Goal: Find contact information: Obtain details needed to contact an individual or organization

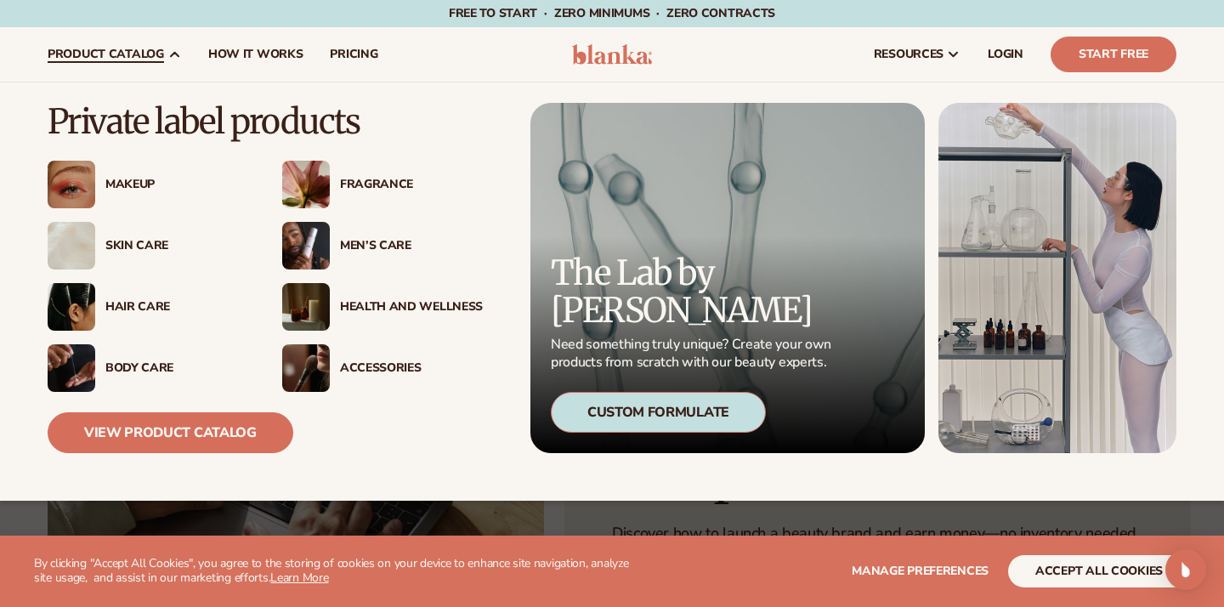
click at [136, 57] on span "product catalog" at bounding box center [106, 55] width 116 height 14
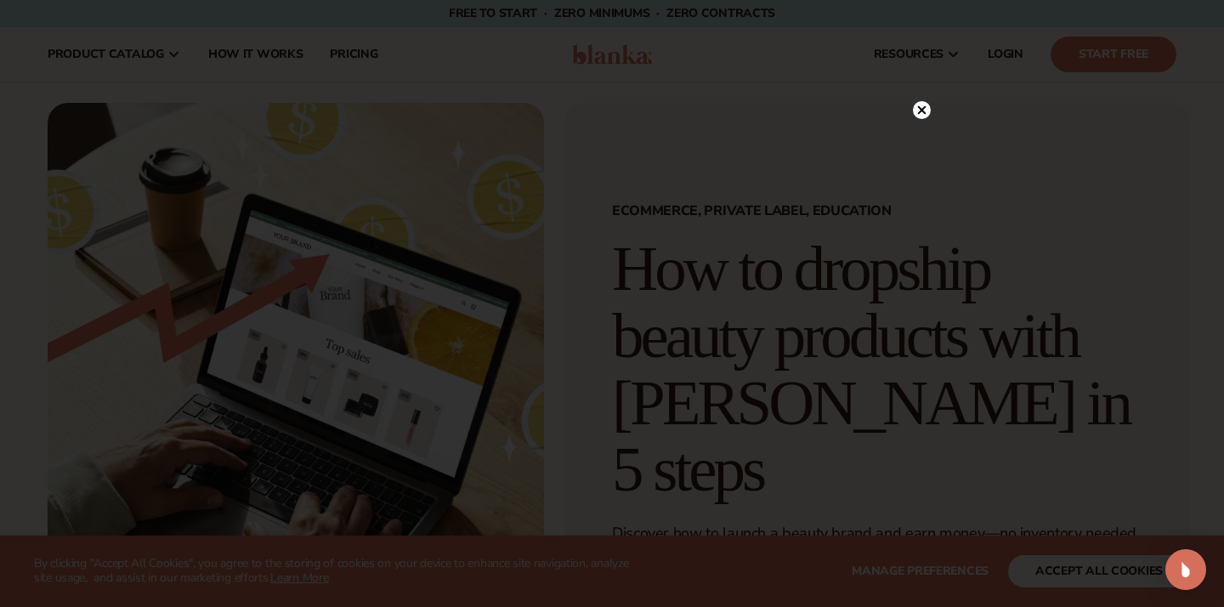
click at [924, 110] on circle at bounding box center [922, 110] width 18 height 18
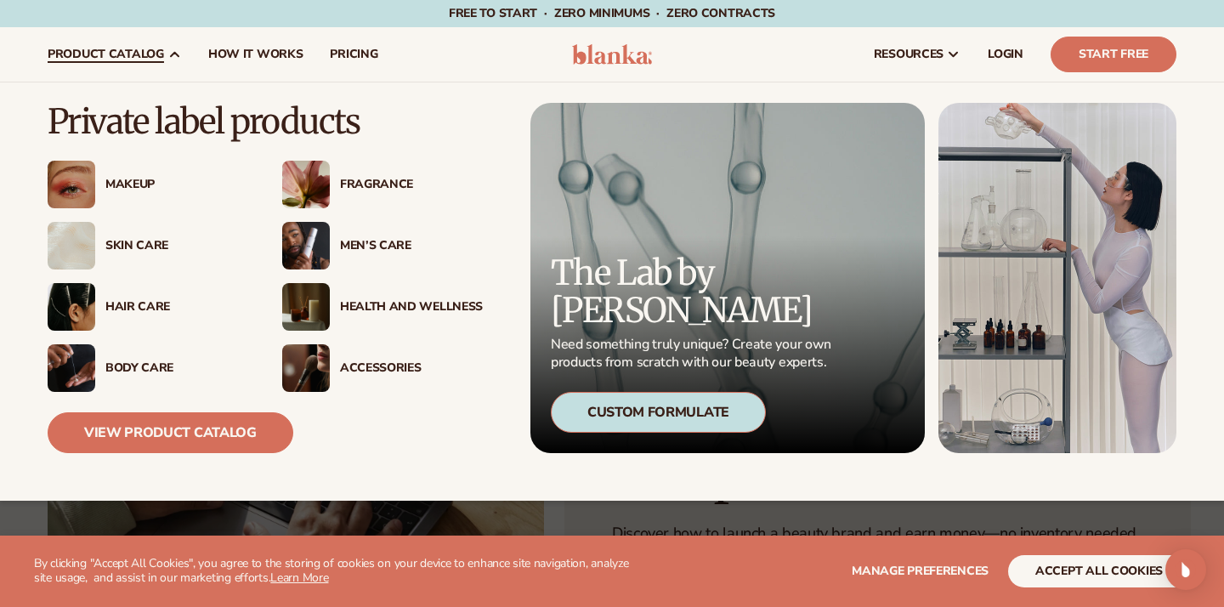
click at [131, 246] on div "Skin Care" at bounding box center [176, 246] width 143 height 14
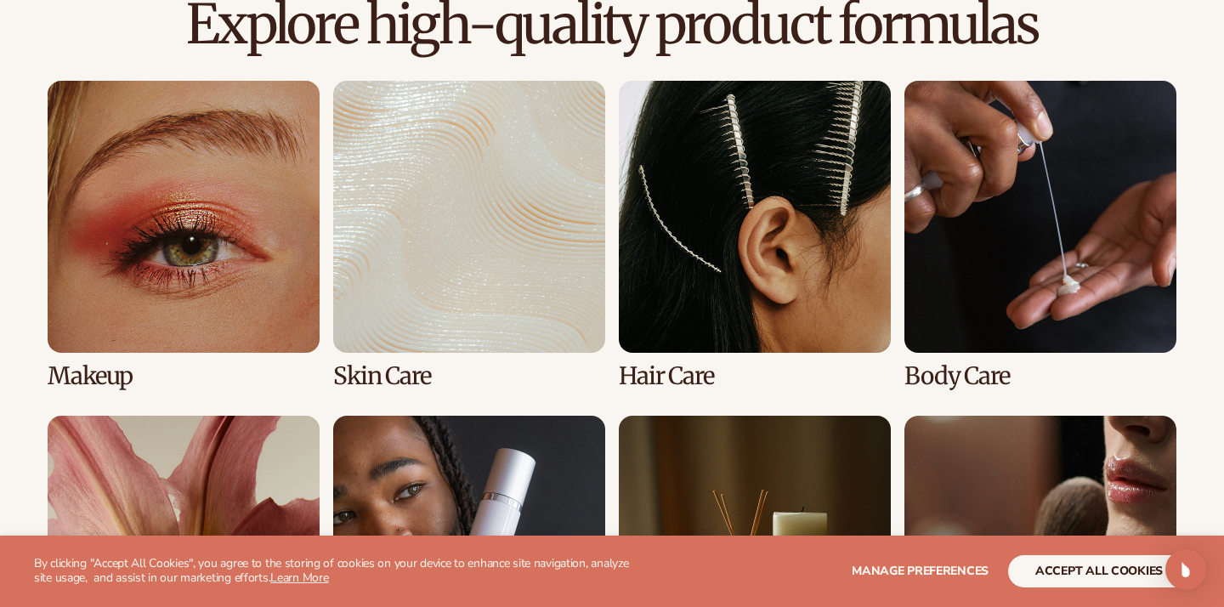
scroll to position [1204, 0]
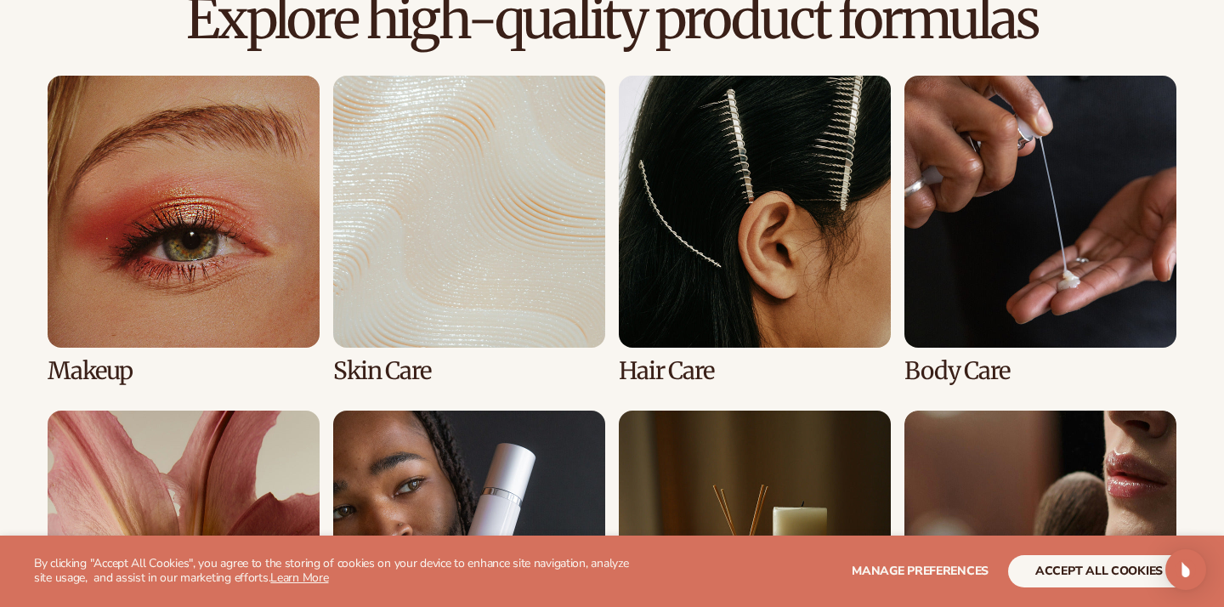
click at [499, 274] on link "2 / 8" at bounding box center [469, 230] width 272 height 309
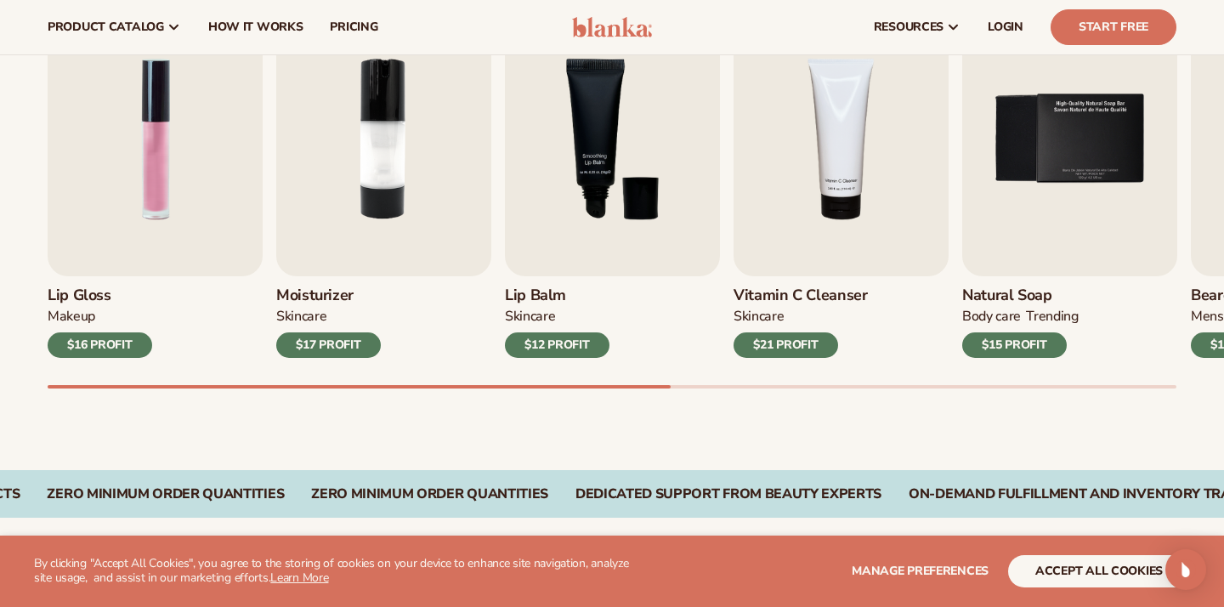
scroll to position [608, 0]
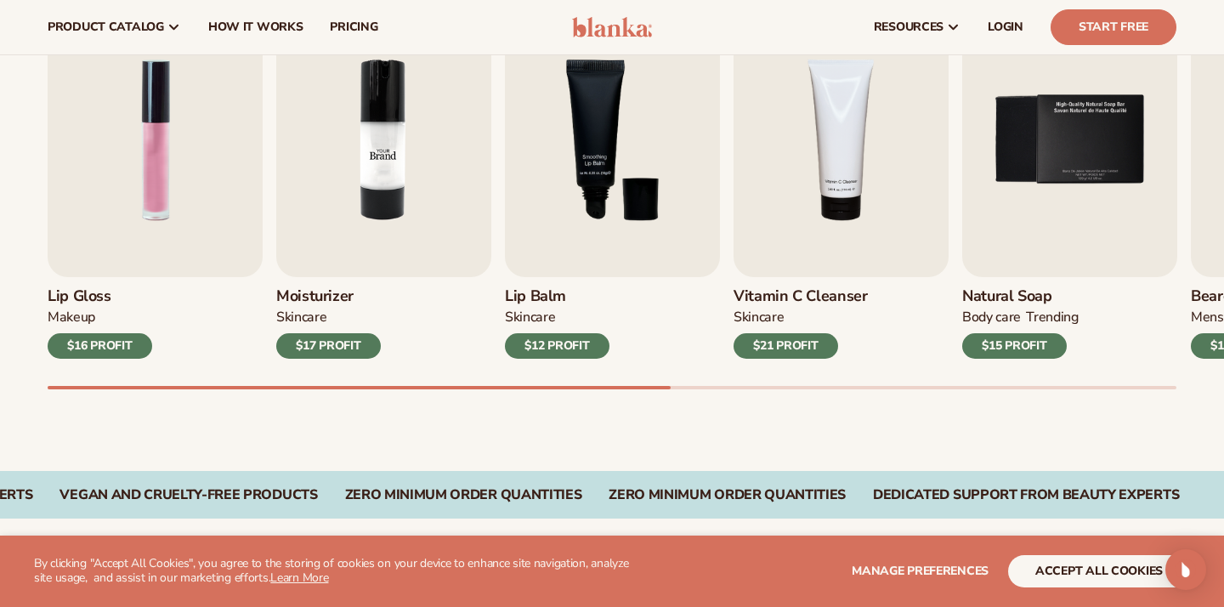
click at [366, 169] on img "2 / 9" at bounding box center [383, 140] width 215 height 275
click at [405, 224] on img "2 / 9" at bounding box center [383, 140] width 215 height 275
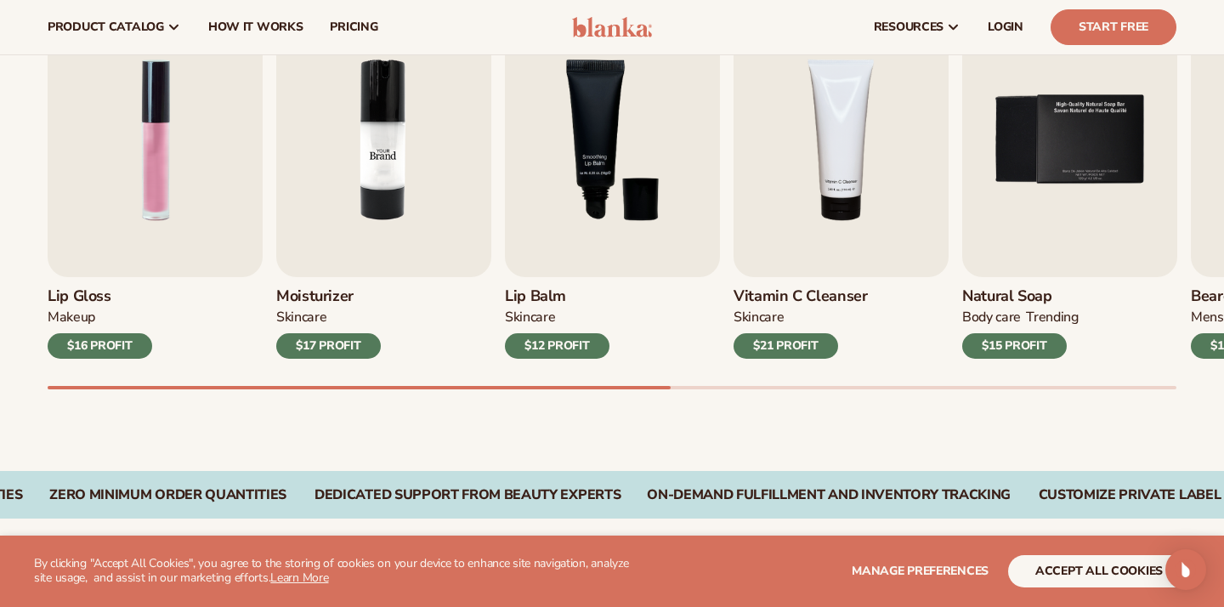
click at [405, 224] on img "2 / 9" at bounding box center [383, 140] width 215 height 275
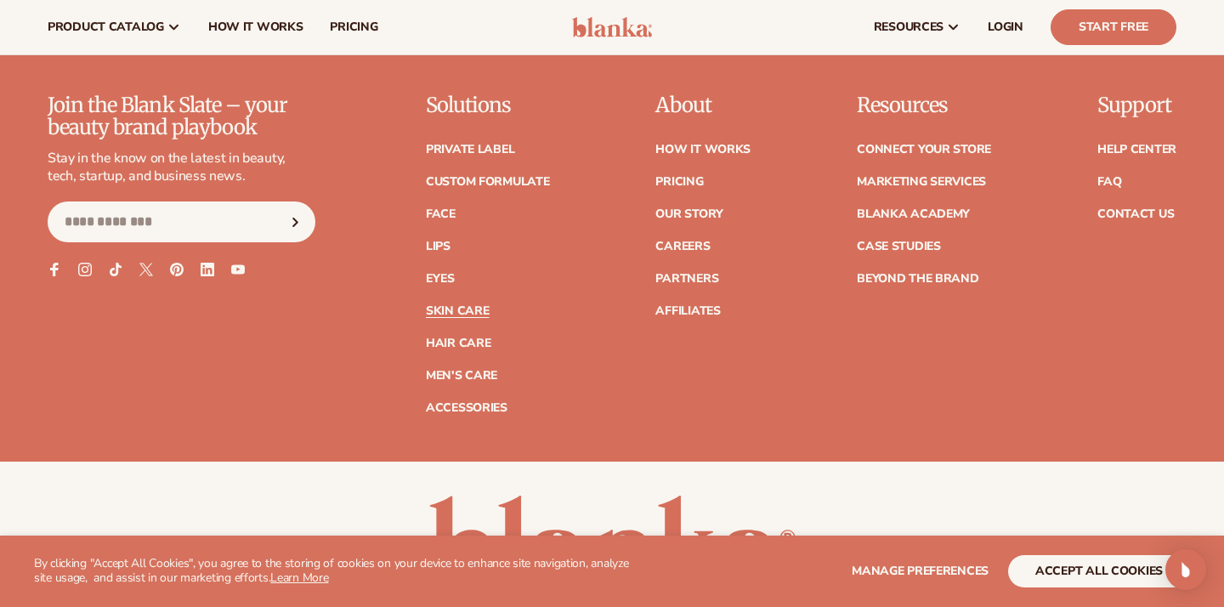
scroll to position [3314, 0]
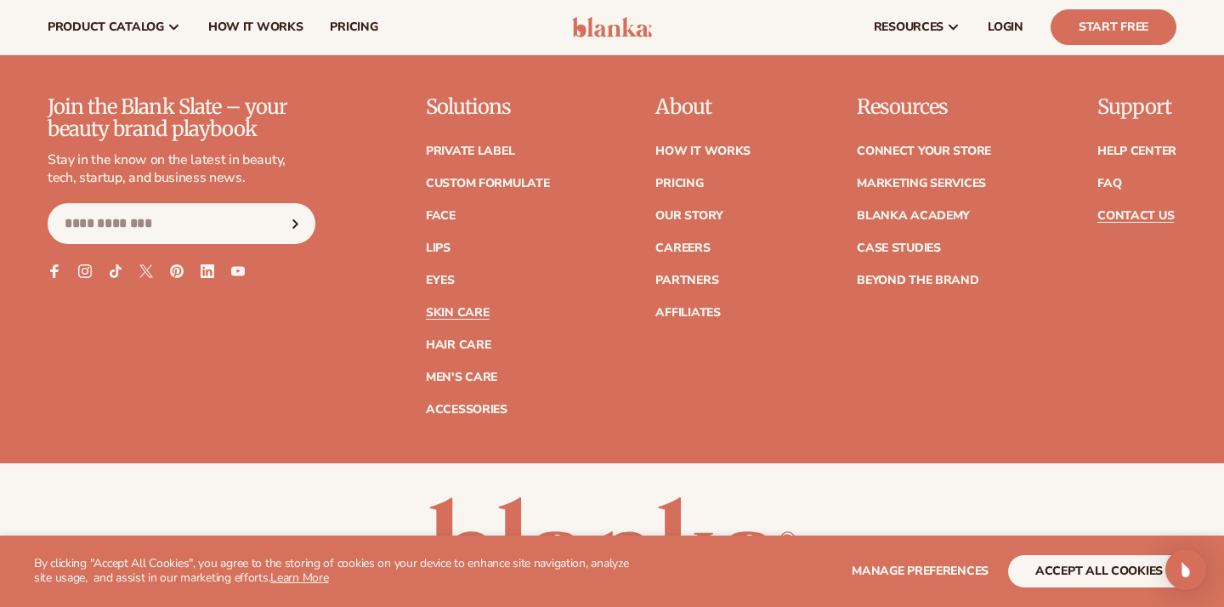
click at [1144, 221] on link "Contact Us" at bounding box center [1135, 216] width 76 height 12
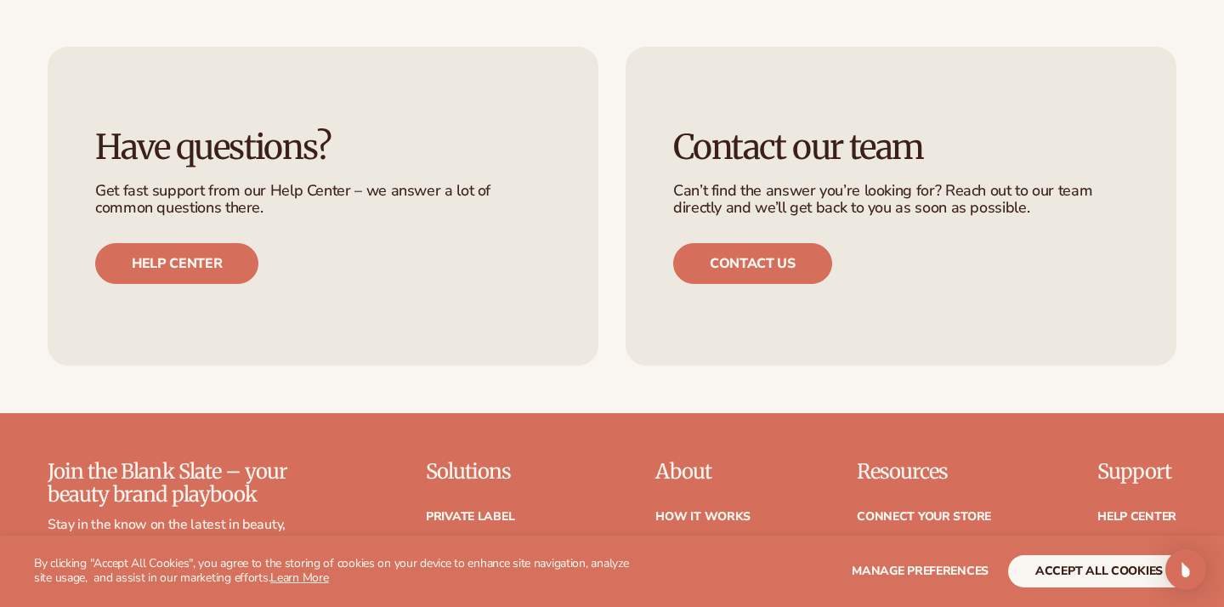
scroll to position [1135, 0]
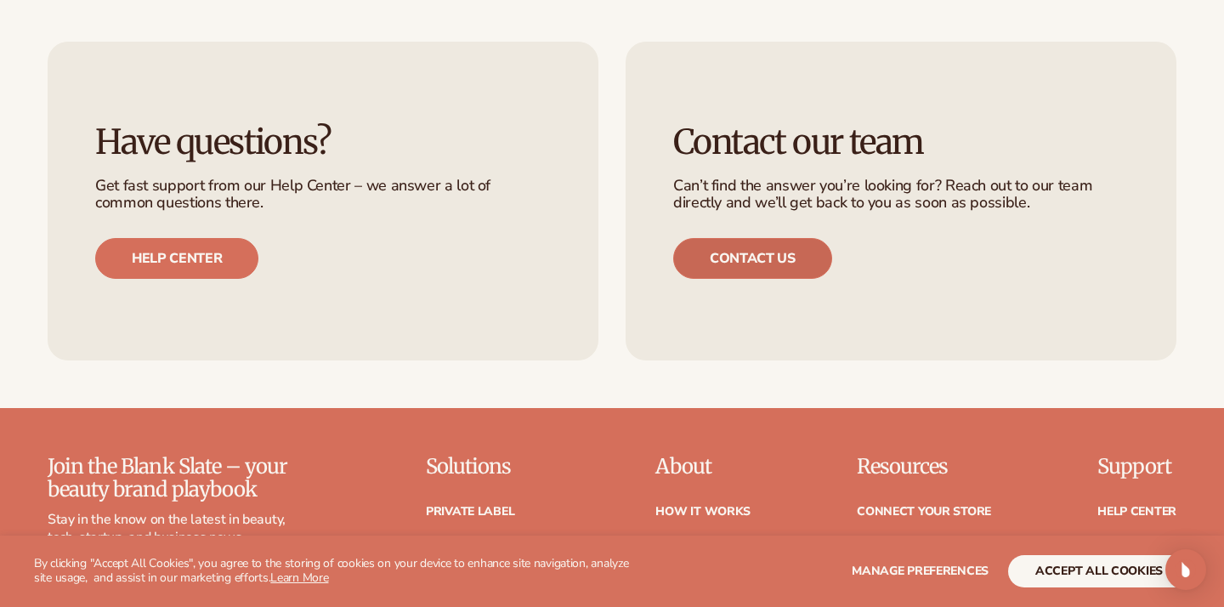
click at [755, 250] on link "Contact us" at bounding box center [752, 258] width 159 height 41
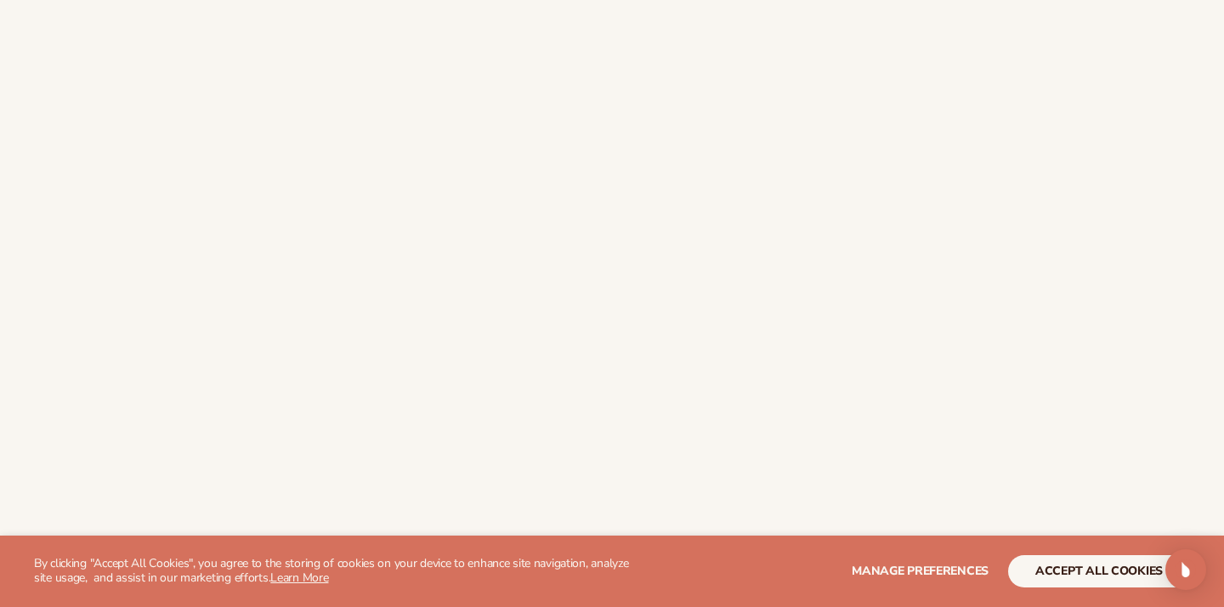
scroll to position [495, 0]
